Goal: Task Accomplishment & Management: Use online tool/utility

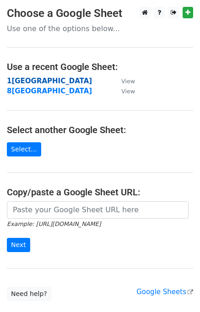
click at [24, 79] on strong "1[GEOGRAPHIC_DATA]" at bounding box center [49, 81] width 85 height 8
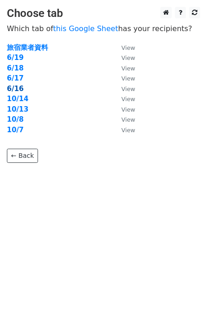
click at [20, 91] on strong "6/16" at bounding box center [15, 89] width 17 height 8
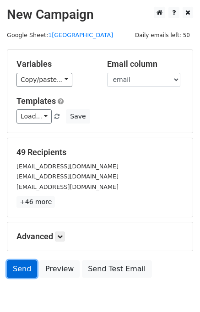
click at [25, 272] on link "Send" at bounding box center [22, 268] width 30 height 17
